Goal: Task Accomplishment & Management: Manage account settings

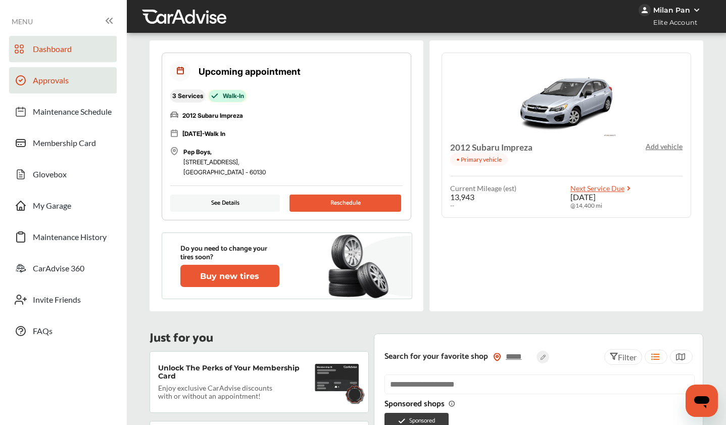
click at [41, 89] on link "Approvals" at bounding box center [63, 80] width 108 height 26
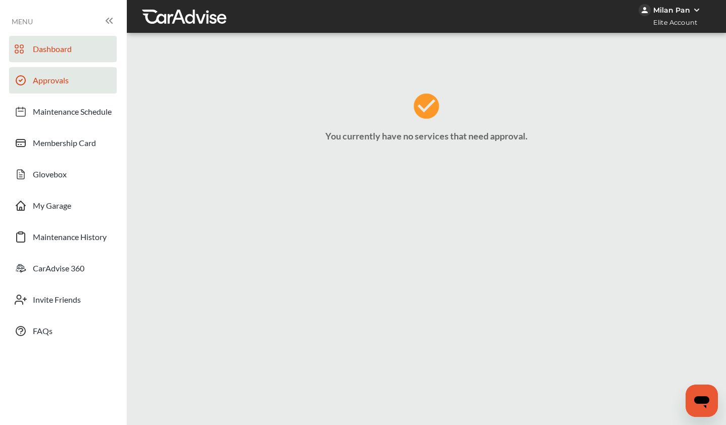
click at [70, 54] on span "Dashboard" at bounding box center [52, 50] width 39 height 13
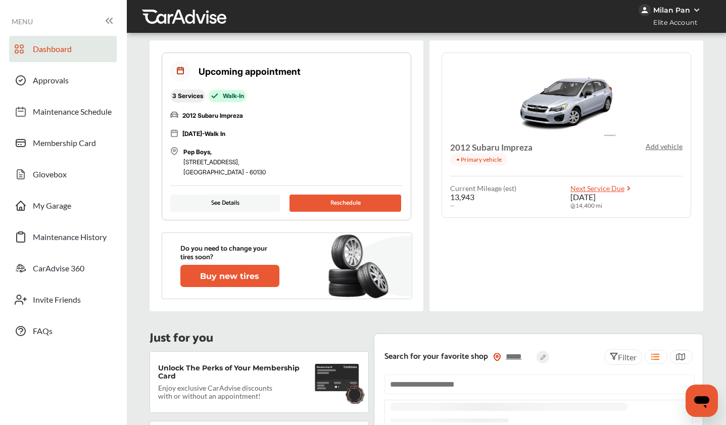
click at [323, 203] on button "Reschedule" at bounding box center [345, 202] width 112 height 17
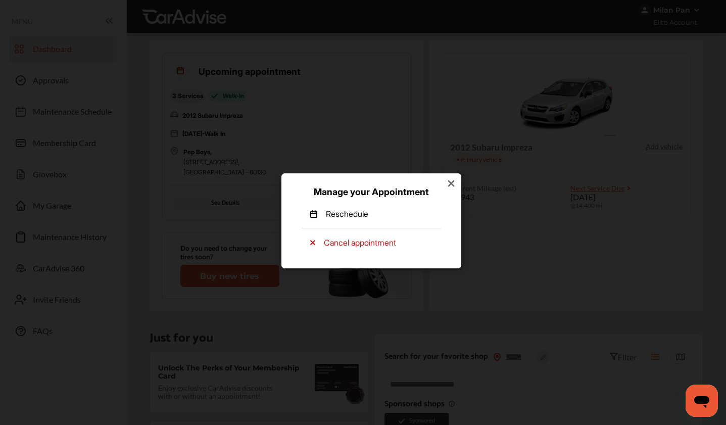
click at [354, 210] on p "Reschedule" at bounding box center [347, 213] width 42 height 11
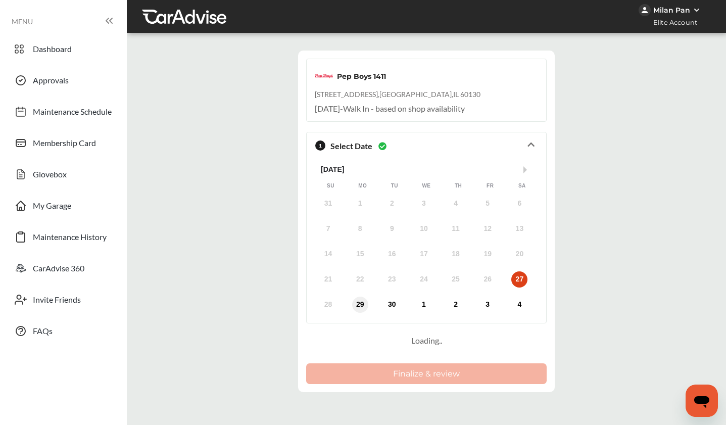
click at [360, 303] on div "29" at bounding box center [360, 305] width 16 height 16
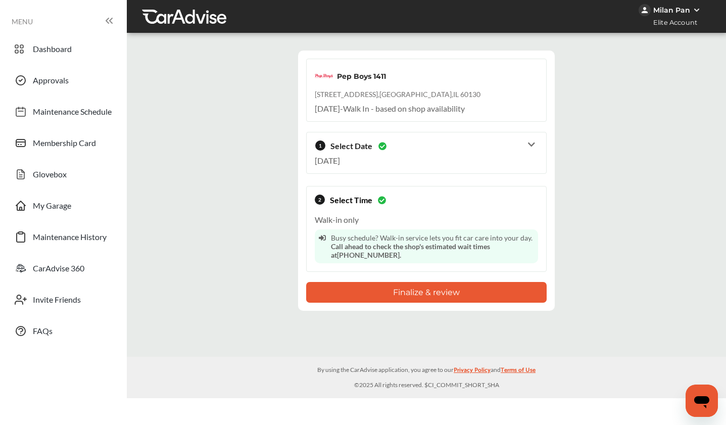
click at [401, 297] on button "Finalize & review" at bounding box center [426, 292] width 240 height 21
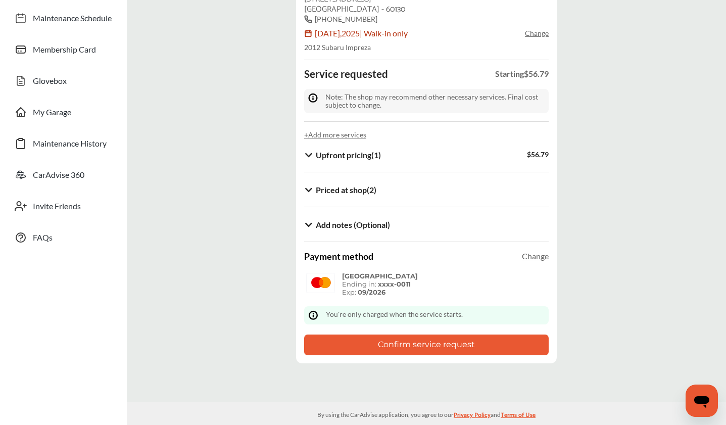
scroll to position [105, 0]
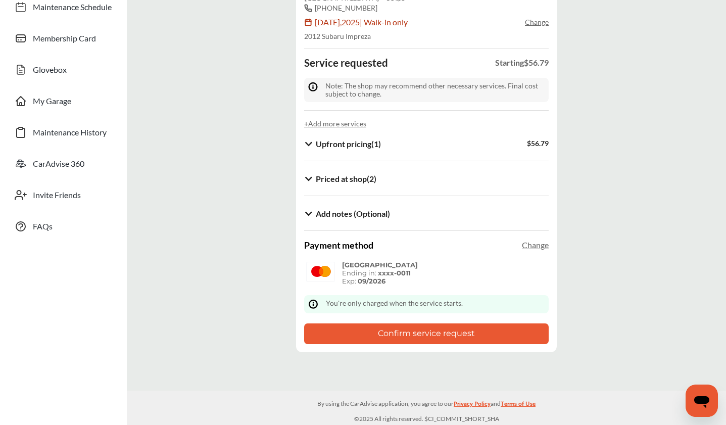
click at [404, 334] on button "Confirm service request" at bounding box center [426, 333] width 244 height 21
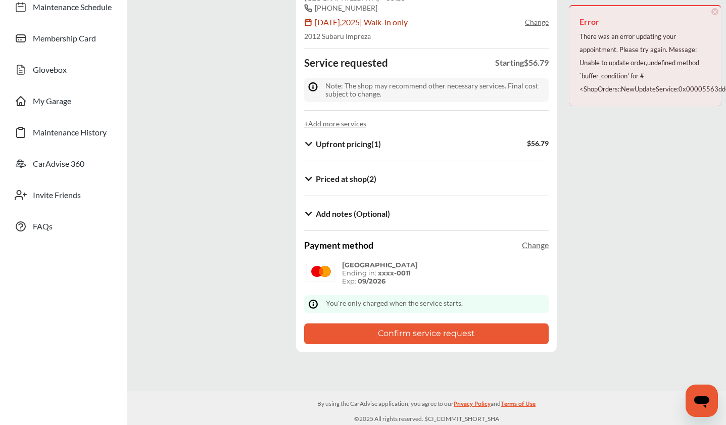
click at [405, 330] on button "Confirm service request" at bounding box center [426, 333] width 244 height 21
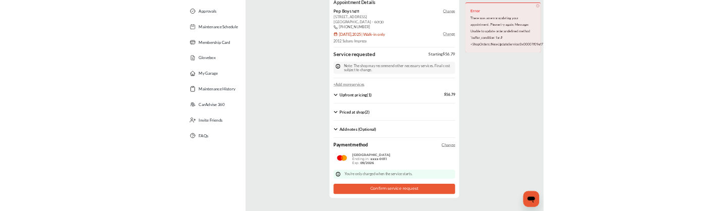
scroll to position [0, 0]
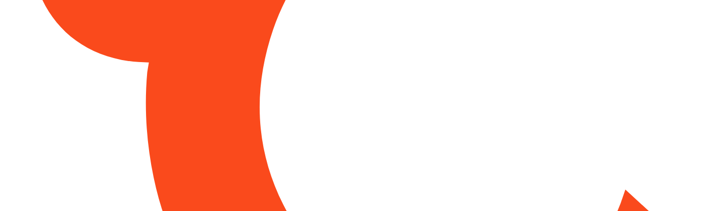
drag, startPoint x: 189, startPoint y: 211, endPoint x: 191, endPoint y: 104, distance: 107.1
click at [191, 104] on html at bounding box center [363, 105] width 726 height 211
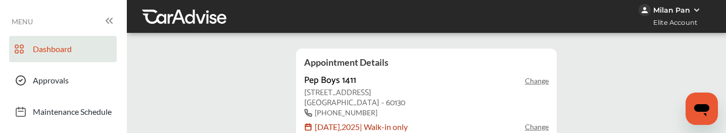
click at [44, 41] on link "Dashboard" at bounding box center [63, 49] width 108 height 26
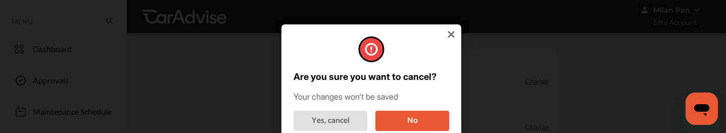
click at [412, 119] on button "No" at bounding box center [412, 120] width 74 height 20
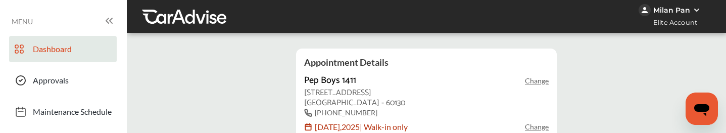
click at [42, 46] on span "Dashboard" at bounding box center [52, 50] width 39 height 13
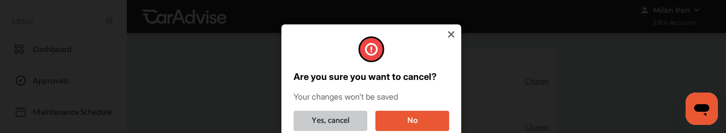
click at [329, 121] on button "Yes, cancel" at bounding box center [330, 120] width 74 height 20
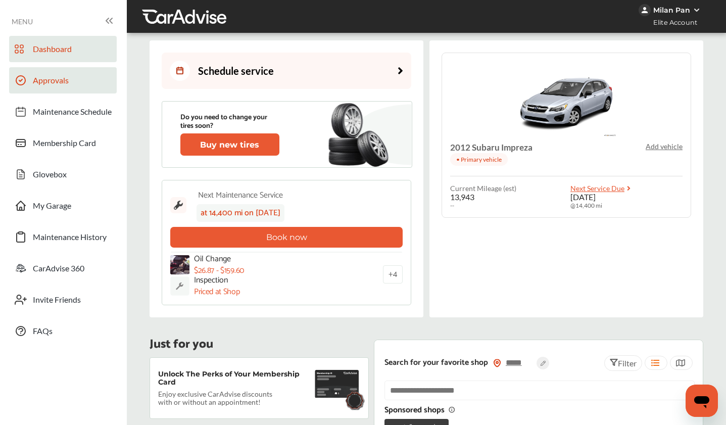
click at [104, 83] on link "Approvals" at bounding box center [63, 80] width 108 height 26
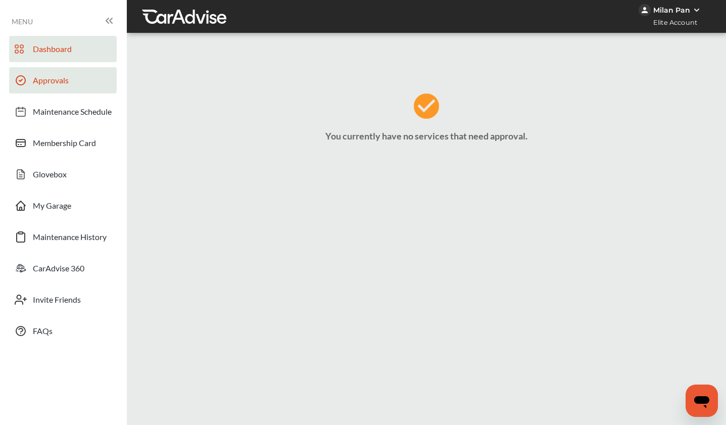
click at [94, 48] on link "Dashboard" at bounding box center [63, 49] width 108 height 26
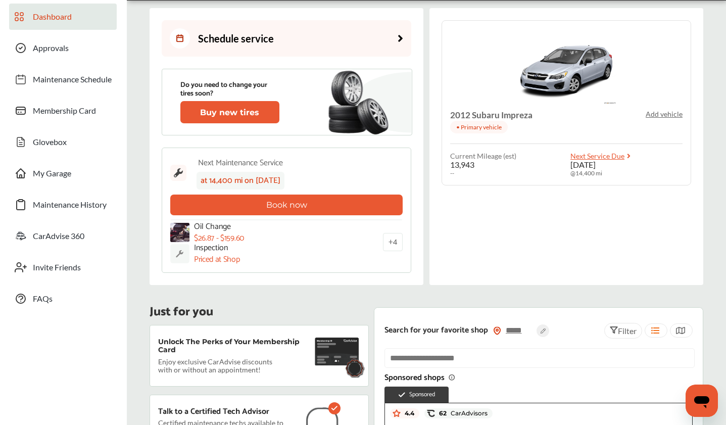
scroll to position [18, 0]
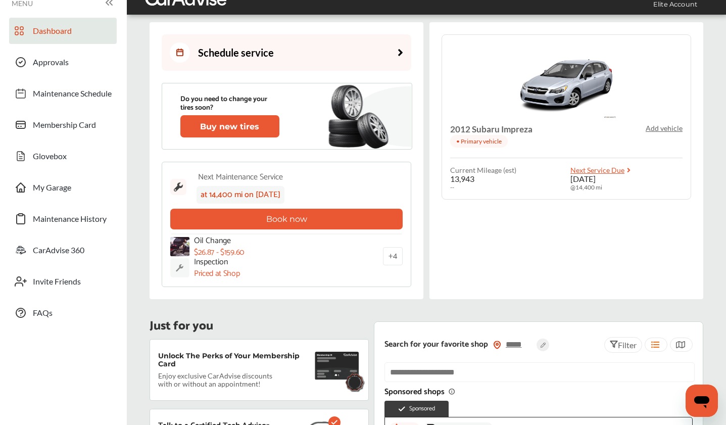
click at [257, 211] on button "Book now" at bounding box center [286, 219] width 232 height 21
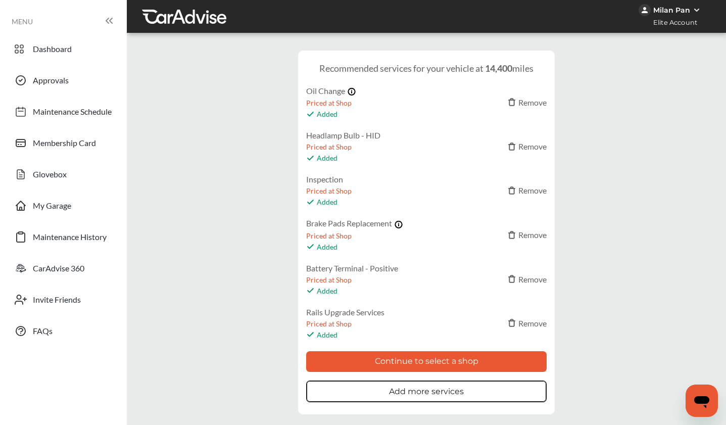
click at [520, 145] on div "Remove" at bounding box center [527, 146] width 39 height 10
click at [530, 191] on div "Remove" at bounding box center [527, 190] width 39 height 10
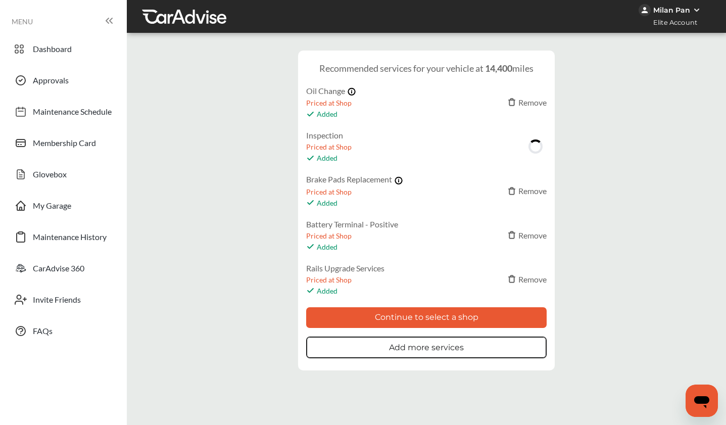
click at [534, 211] on div "Remove" at bounding box center [527, 235] width 39 height 10
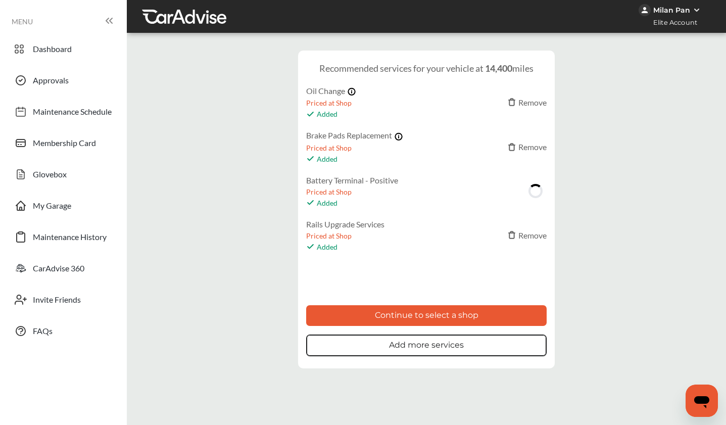
click at [533, 190] on div "Loading" at bounding box center [535, 190] width 19 height 19
click at [524, 191] on div "Remove" at bounding box center [527, 191] width 39 height 10
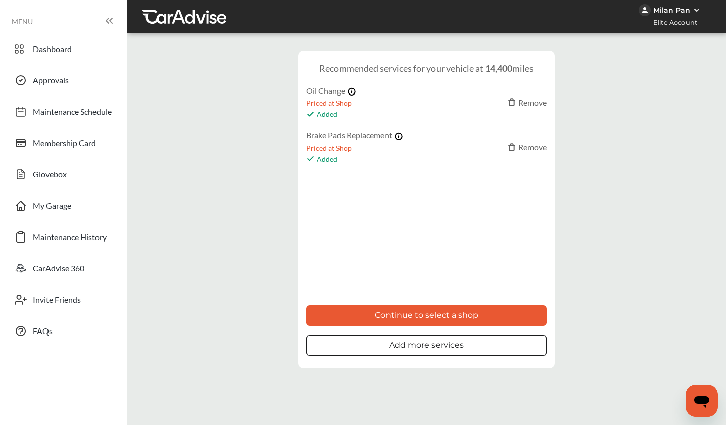
click at [526, 144] on div "Remove" at bounding box center [527, 147] width 39 height 10
click at [513, 211] on button "Continue to select a shop" at bounding box center [426, 315] width 240 height 21
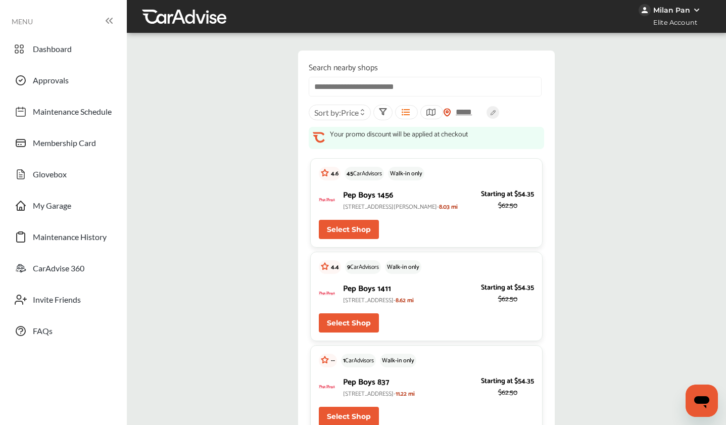
click at [370, 211] on button "Select Shop" at bounding box center [349, 322] width 60 height 19
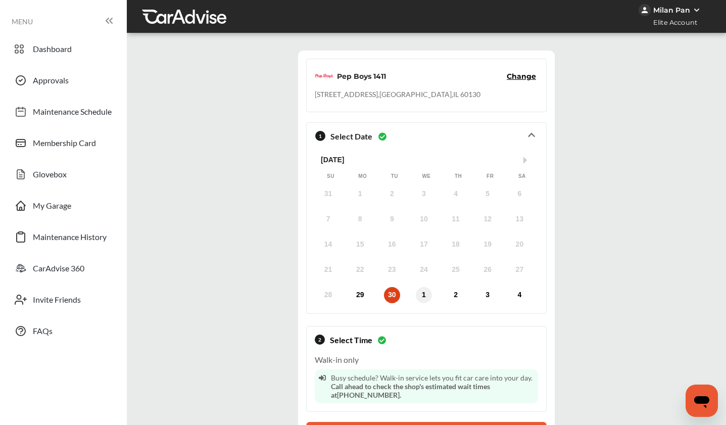
click at [429, 211] on div "1" at bounding box center [424, 295] width 16 height 16
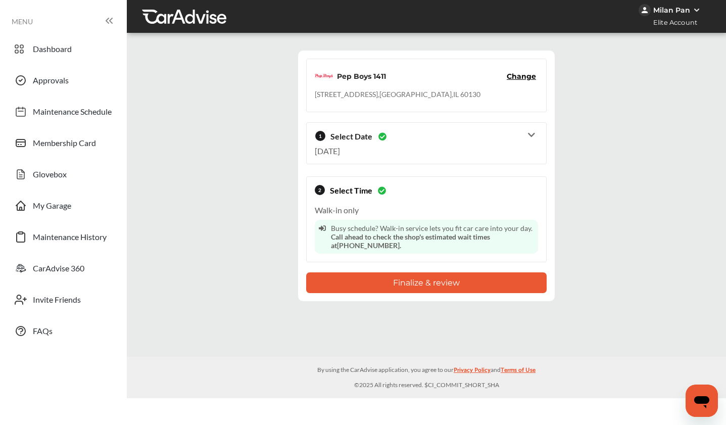
click at [438, 211] on button "Finalize & review" at bounding box center [426, 282] width 240 height 21
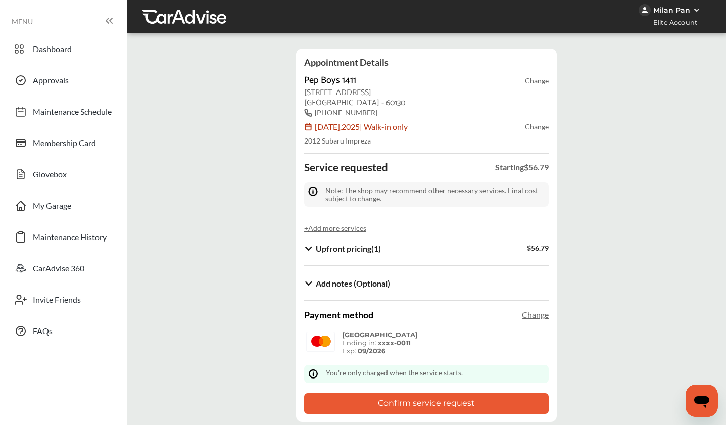
click at [468, 211] on button "Confirm service request" at bounding box center [426, 403] width 244 height 21
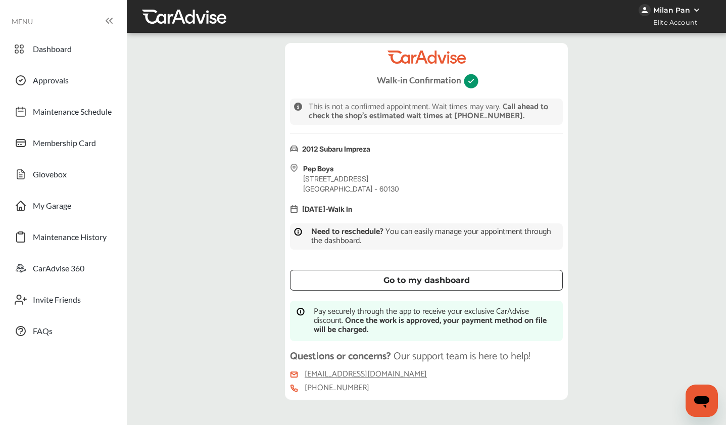
click at [343, 211] on div "Go to my dashboard" at bounding box center [426, 280] width 249 height 8
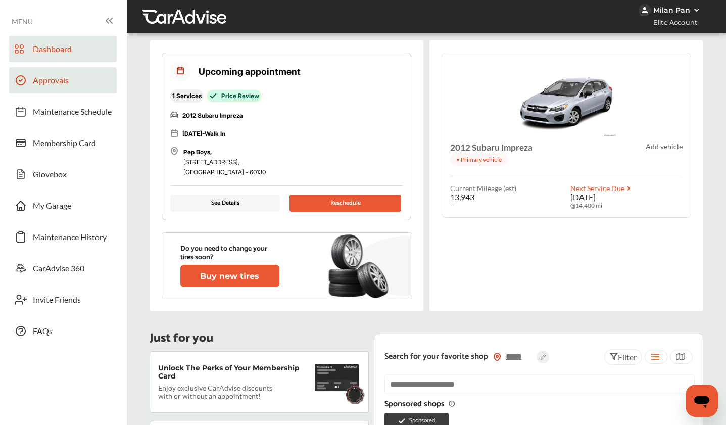
click at [35, 83] on span "Approvals" at bounding box center [51, 81] width 36 height 13
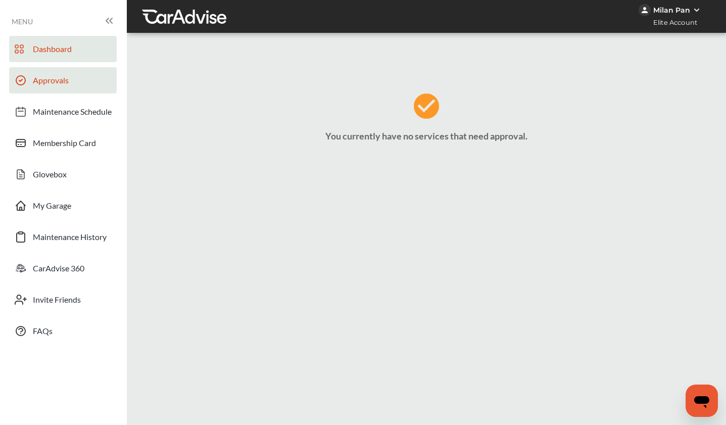
click at [43, 45] on span "Dashboard" at bounding box center [52, 50] width 39 height 13
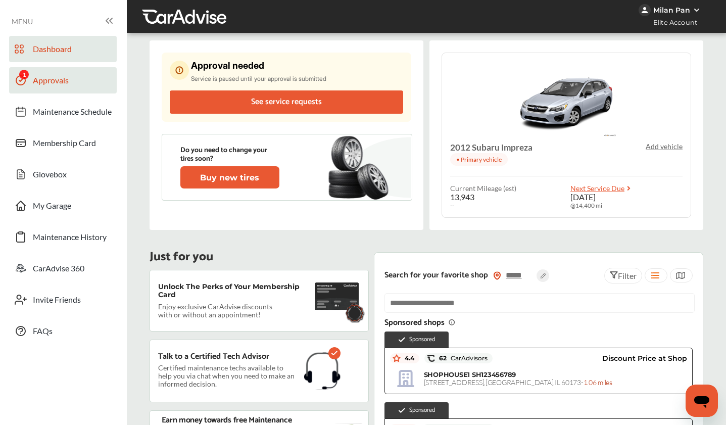
click at [82, 81] on link "Approvals" at bounding box center [63, 80] width 108 height 26
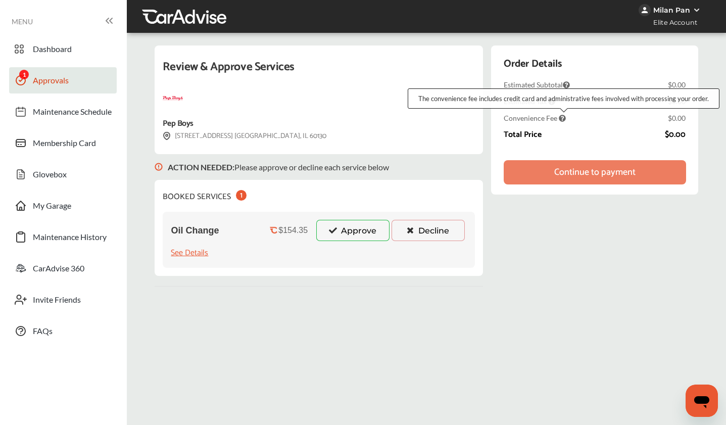
click at [562, 117] on icon at bounding box center [562, 118] width 7 height 7
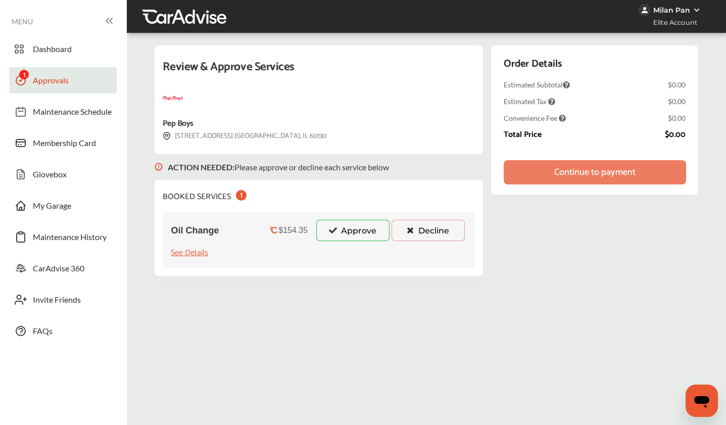
click at [562, 117] on icon at bounding box center [562, 118] width 7 height 7
click at [356, 234] on button "Approve" at bounding box center [352, 230] width 73 height 21
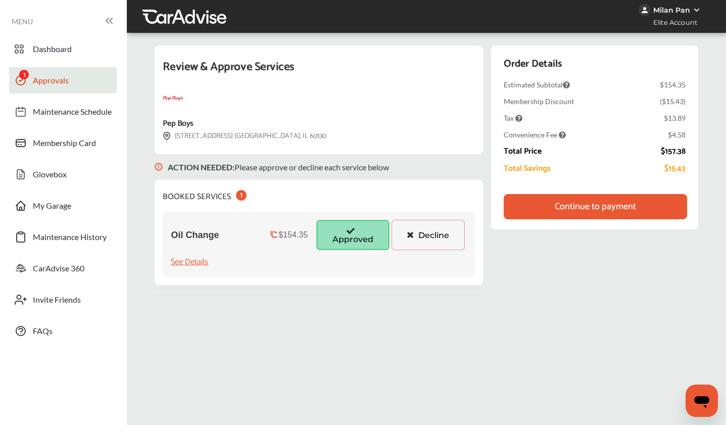
click at [566, 208] on div "Continue to payment" at bounding box center [595, 207] width 81 height 10
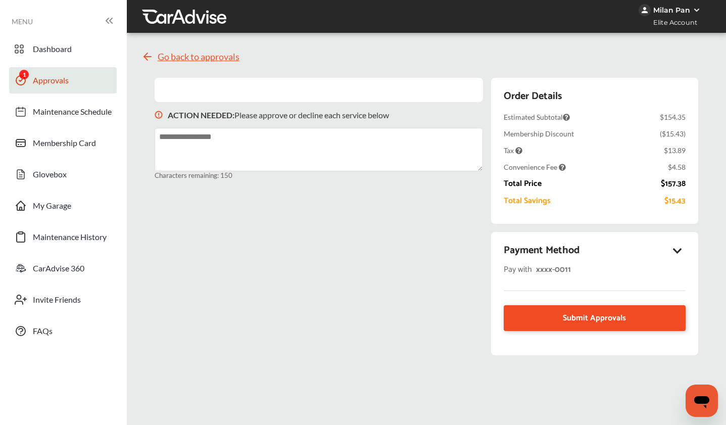
click at [601, 323] on span "Submit Approvals" at bounding box center [594, 318] width 63 height 14
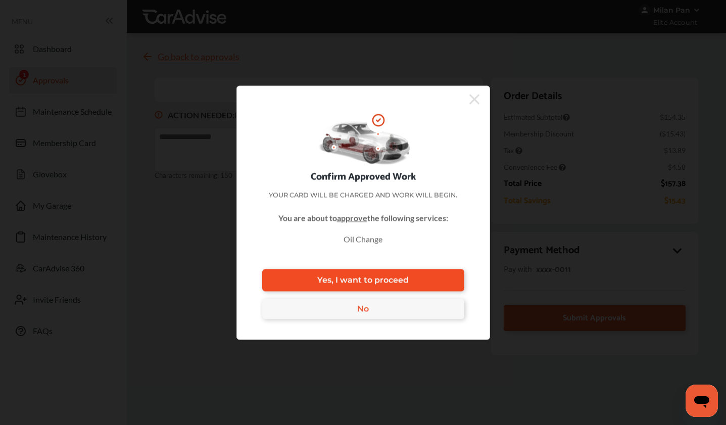
click at [388, 281] on span "Yes, I want to proceed" at bounding box center [362, 280] width 91 height 10
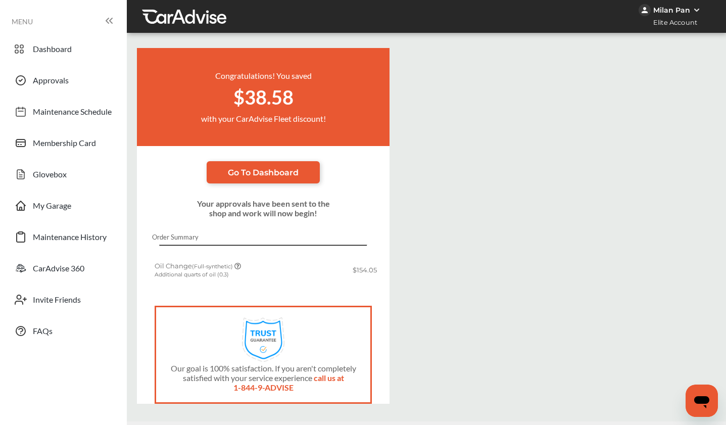
scroll to position [24, 0]
click at [227, 233] on div "Order Summary" at bounding box center [263, 239] width 253 height 13
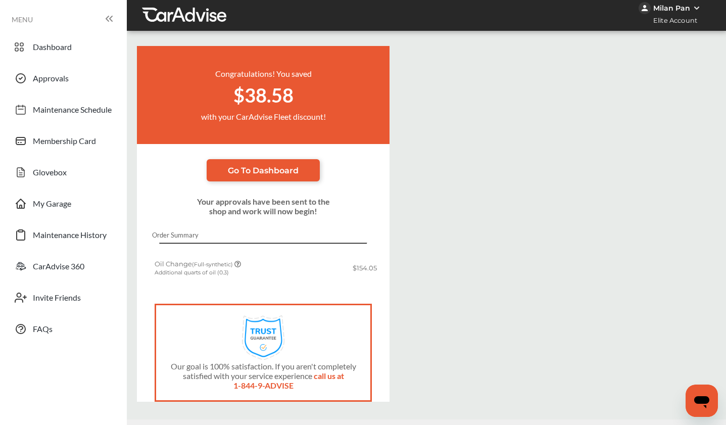
click at [240, 261] on icon at bounding box center [237, 264] width 7 height 7
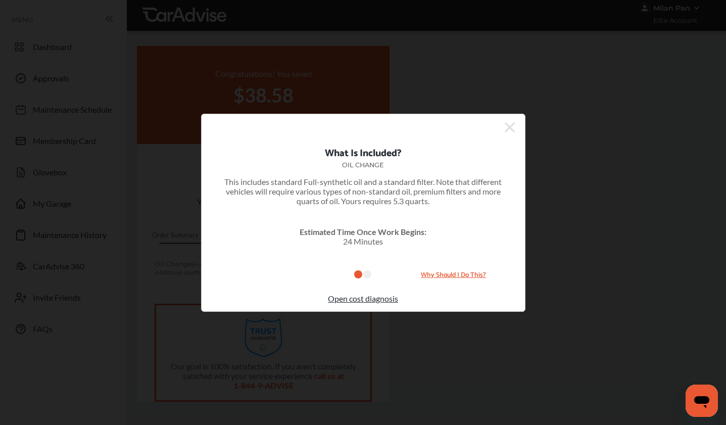
click at [367, 274] on icon at bounding box center [367, 274] width 8 height 8
click at [362, 274] on icon at bounding box center [358, 274] width 9 height 8
click at [513, 122] on icon at bounding box center [510, 127] width 10 height 10
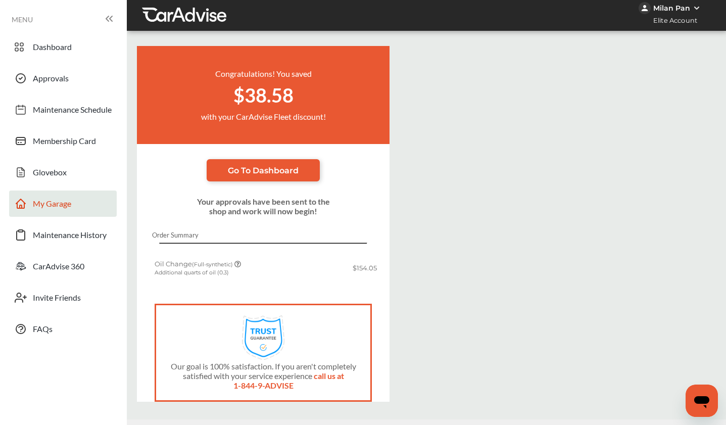
click at [74, 190] on link "My Garage" at bounding box center [63, 203] width 108 height 26
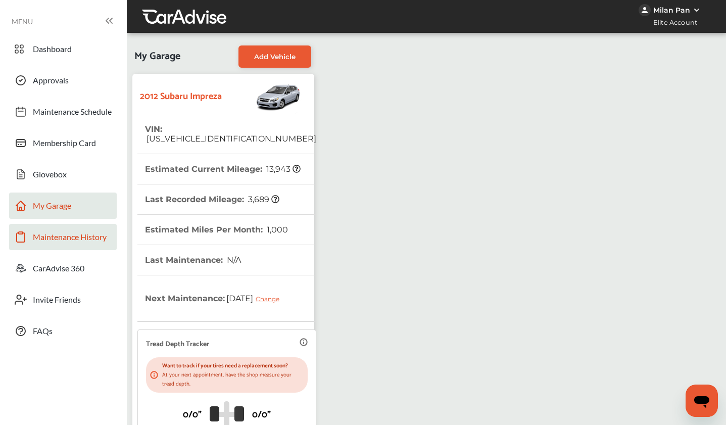
click at [97, 235] on span "Maintenance History" at bounding box center [70, 238] width 74 height 13
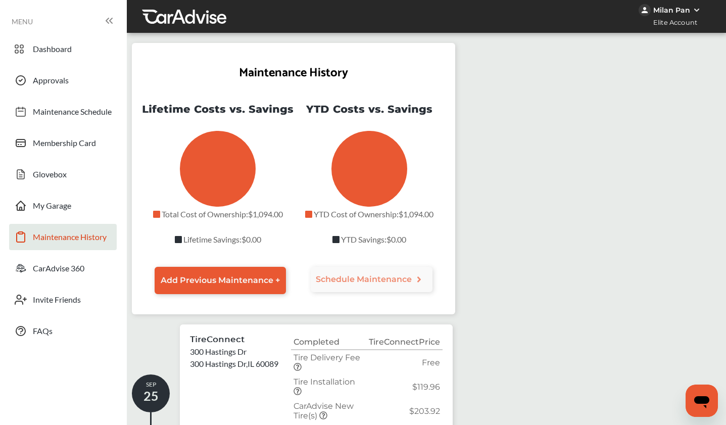
scroll to position [193, 0]
click at [324, 334] on th "Completed" at bounding box center [328, 341] width 75 height 15
click at [307, 216] on icon at bounding box center [308, 214] width 7 height 7
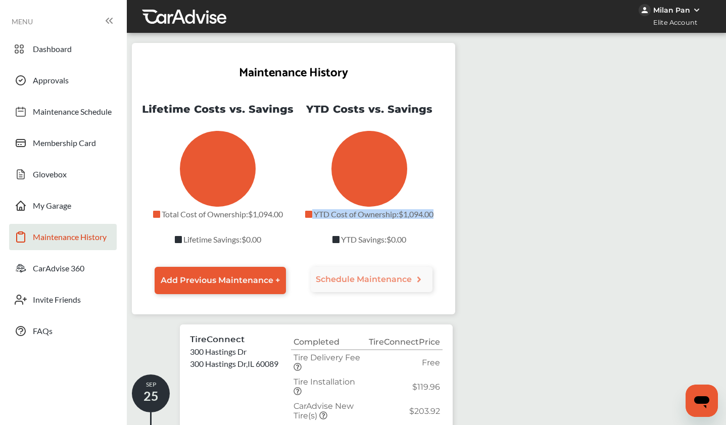
click at [307, 216] on icon at bounding box center [308, 214] width 7 height 7
click at [75, 81] on link "Approvals" at bounding box center [63, 80] width 108 height 26
